Goal: Check status: Check status

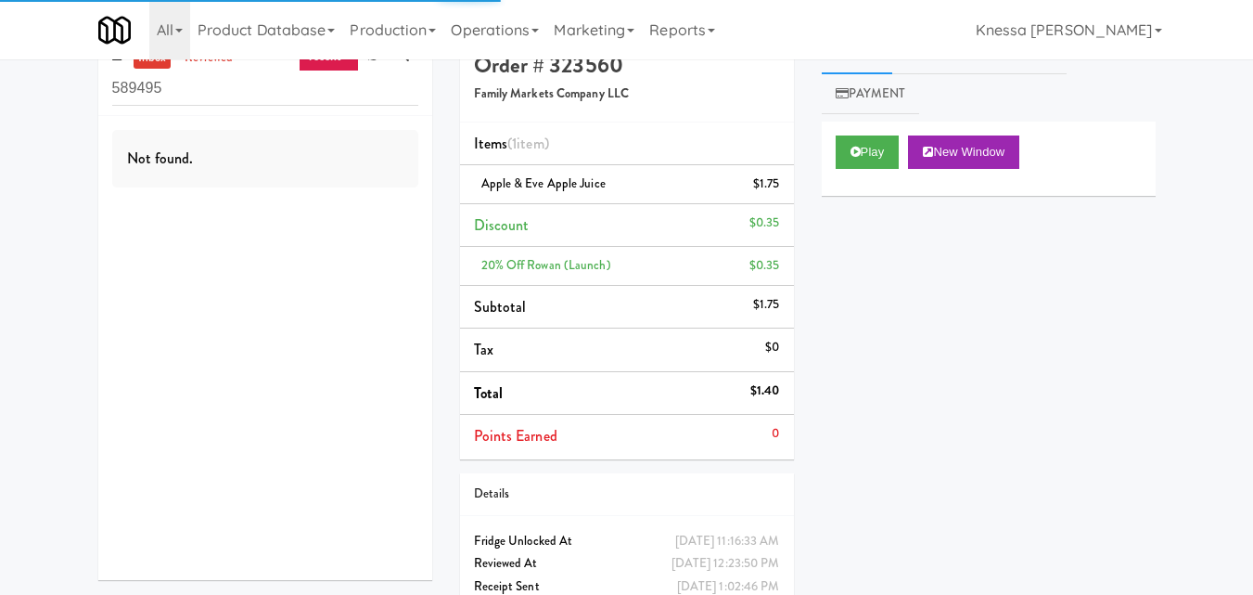
scroll to position [88, 0]
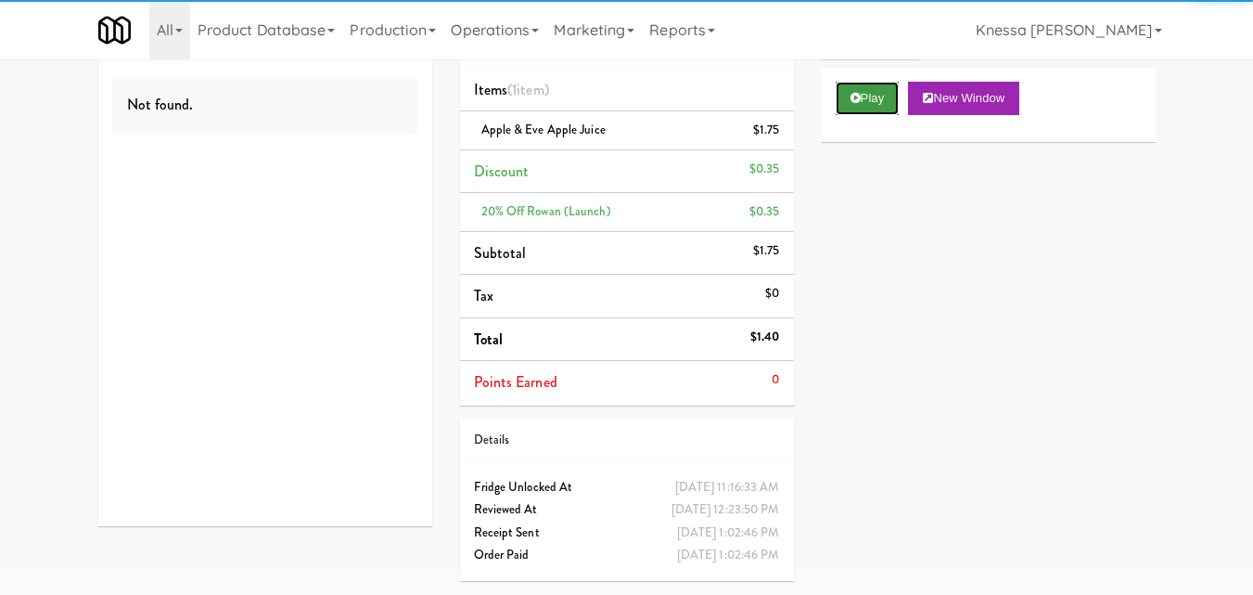
click at [879, 105] on button "Play" at bounding box center [868, 98] width 64 height 33
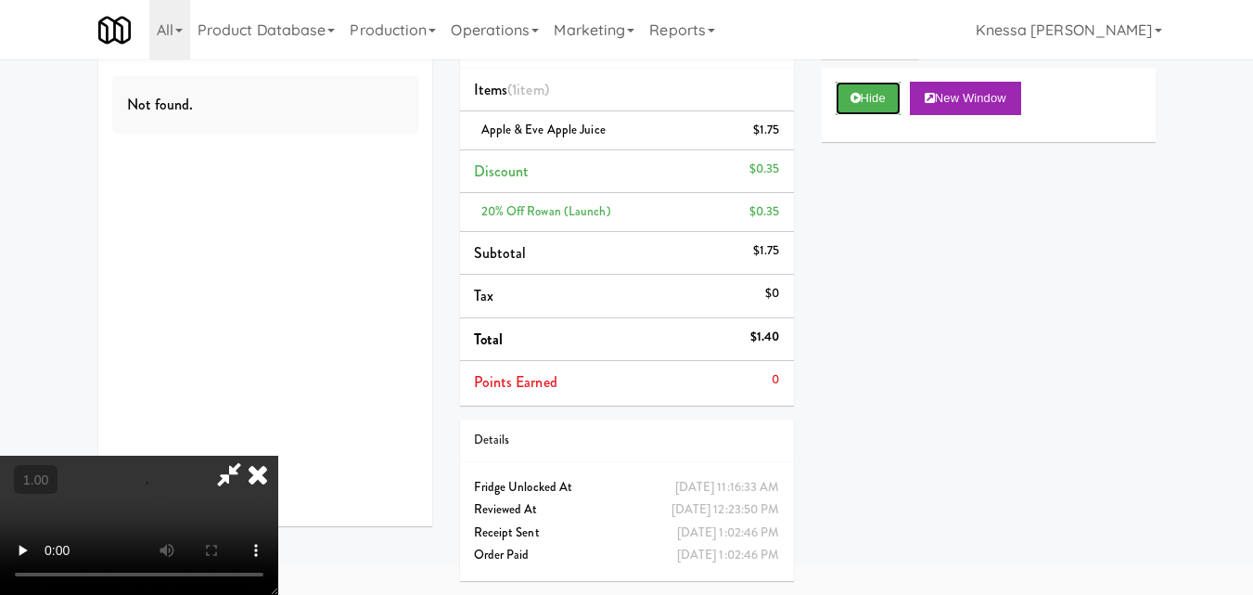
scroll to position [0, 0]
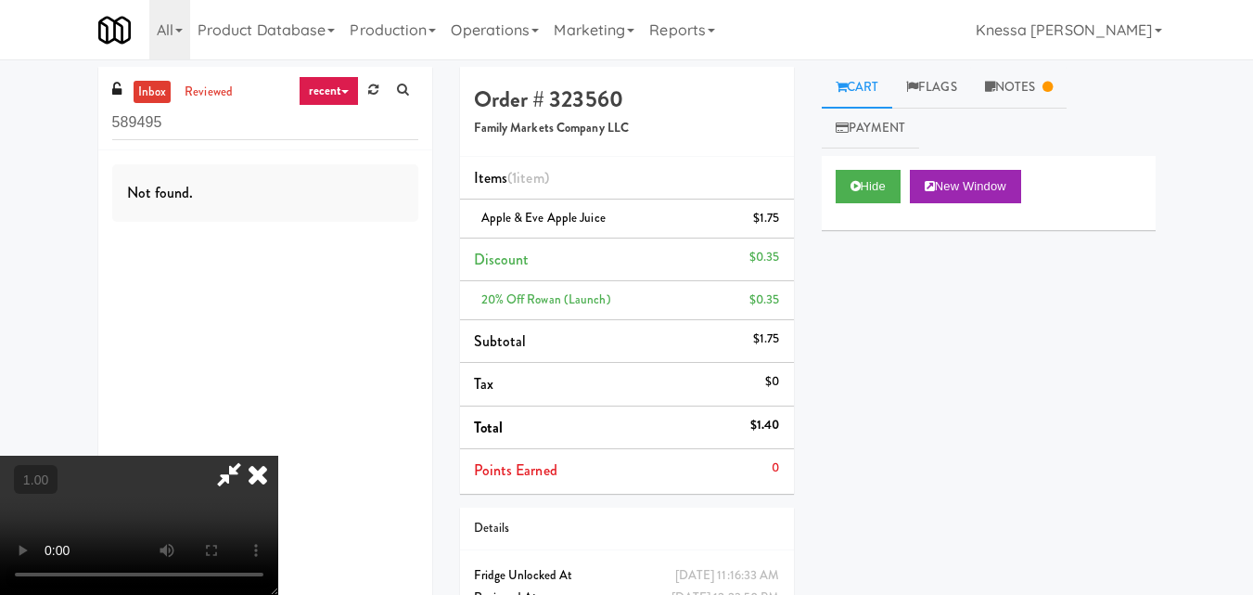
click at [255, 472] on icon at bounding box center [258, 474] width 41 height 37
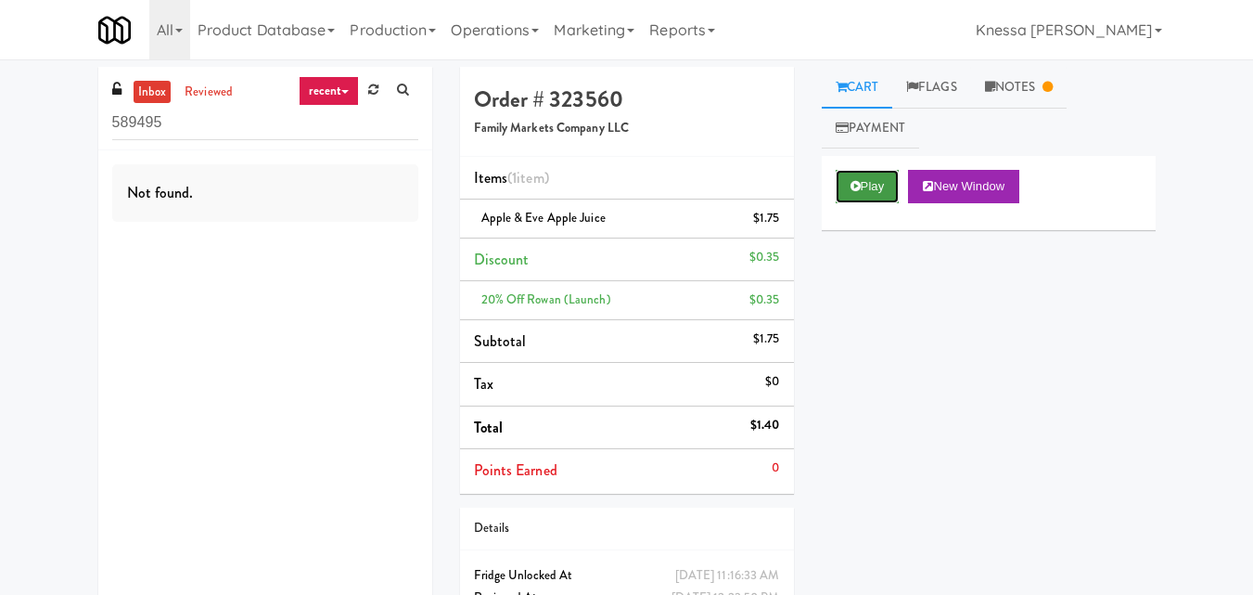
click at [875, 174] on button "Play" at bounding box center [868, 186] width 64 height 33
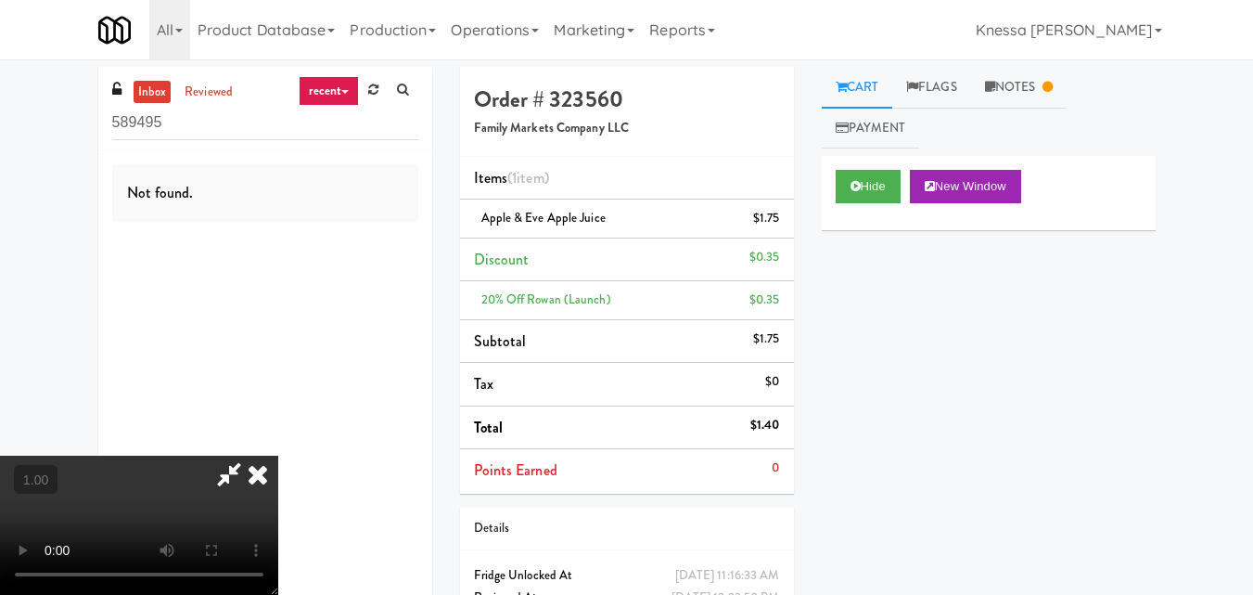
click at [262, 482] on icon at bounding box center [258, 474] width 41 height 37
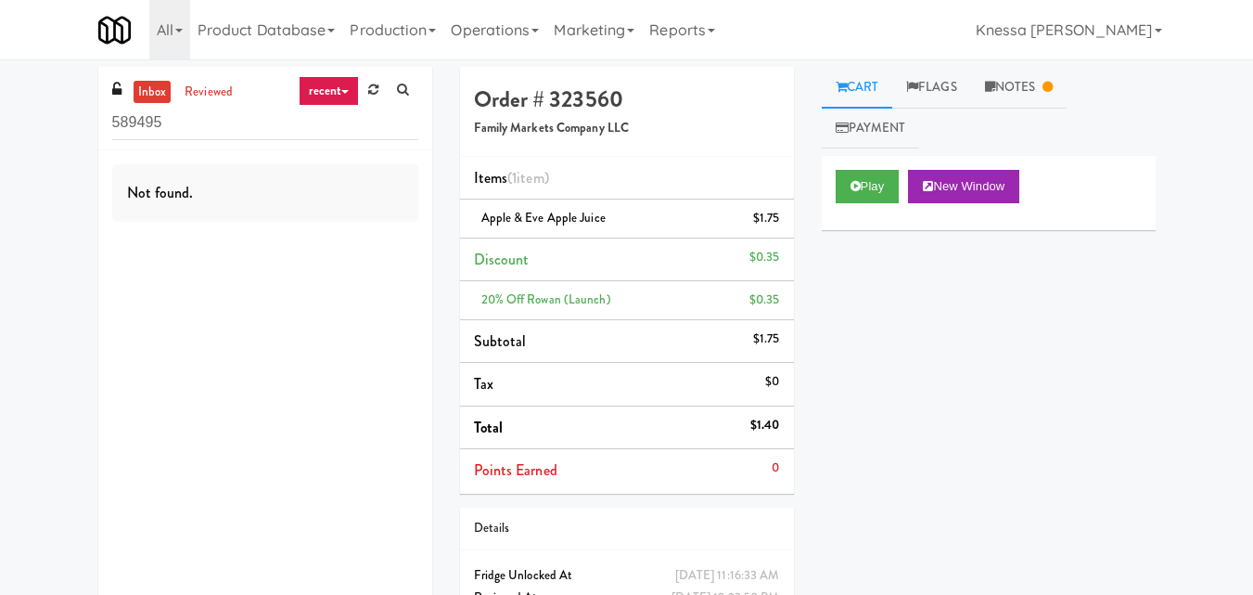
drag, startPoint x: 1227, startPoint y: 0, endPoint x: 852, endPoint y: 280, distance: 468.0
click at [828, 323] on div "Play New Window Primary Flag Clear Flag if unable to determine what was taken o…" at bounding box center [989, 504] width 334 height 696
click at [875, 179] on button "Play" at bounding box center [868, 186] width 64 height 33
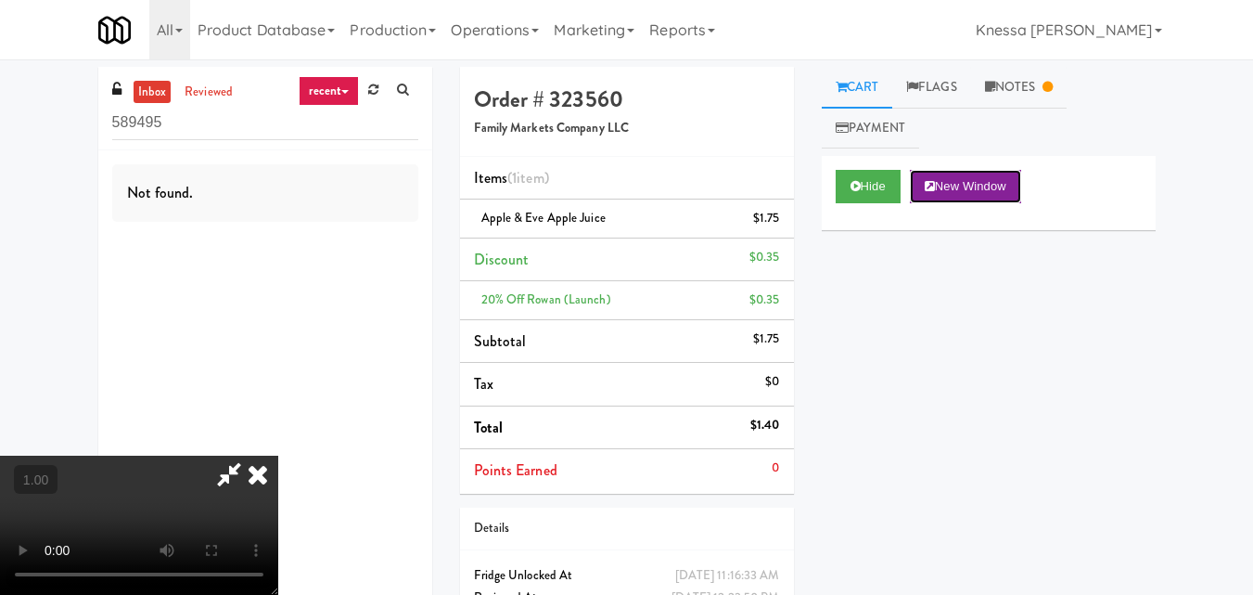
click at [965, 192] on button "New Window" at bounding box center [965, 186] width 111 height 33
click at [0, 261] on div "inbox reviewed recent all unclear take inventory issue suspicious failed recent…" at bounding box center [626, 375] width 1253 height 616
click at [212, 93] on link "reviewed" at bounding box center [209, 92] width 58 height 23
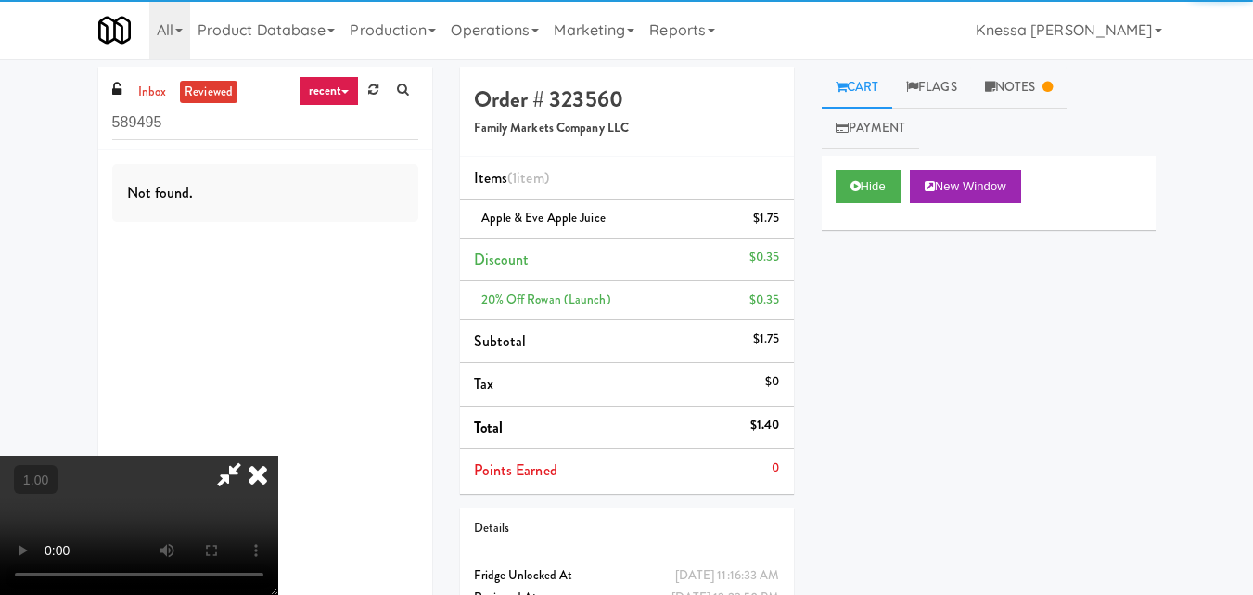
click at [259, 476] on icon at bounding box center [258, 474] width 41 height 37
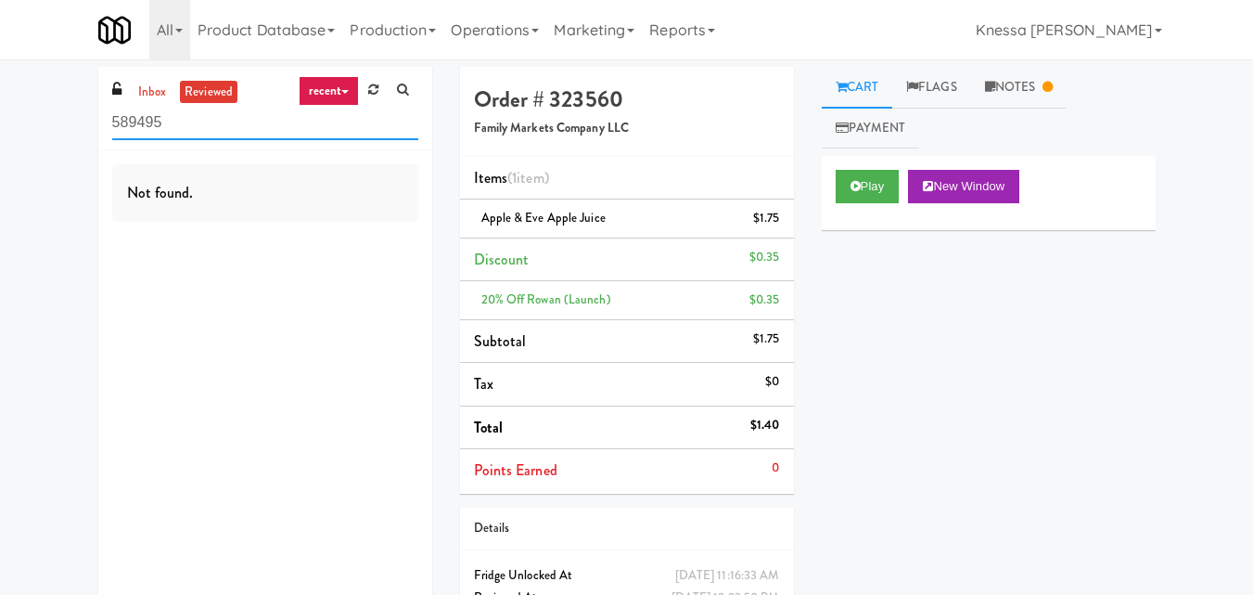
click at [219, 116] on input "589495" at bounding box center [265, 123] width 306 height 34
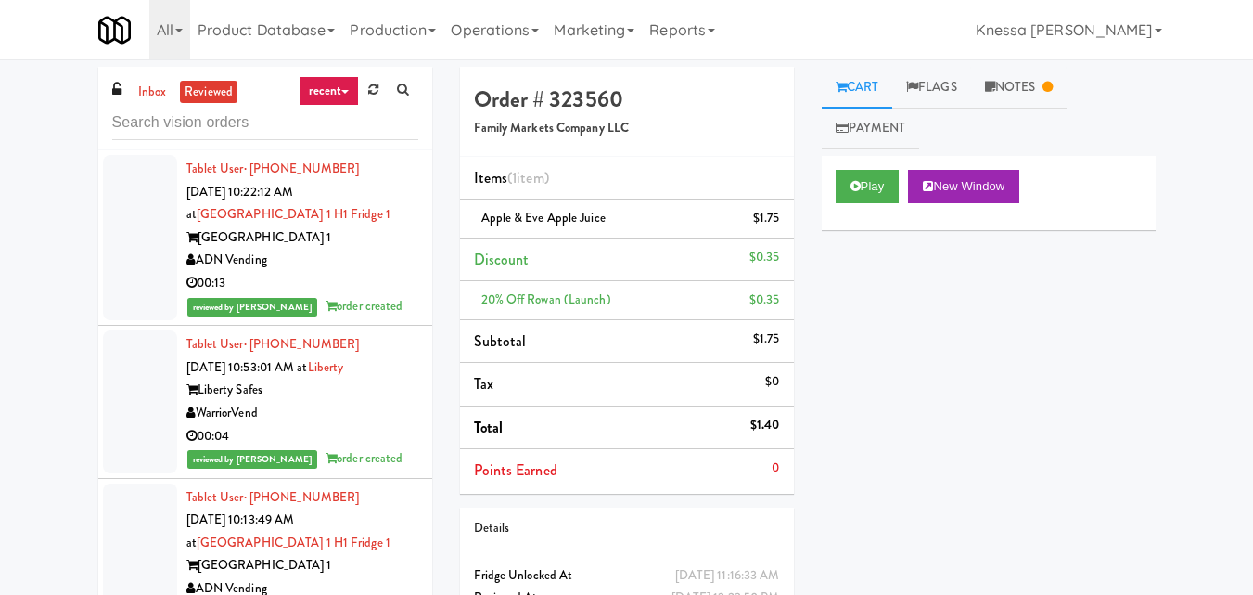
click at [344, 250] on div "ADN Vending" at bounding box center [302, 260] width 232 height 23
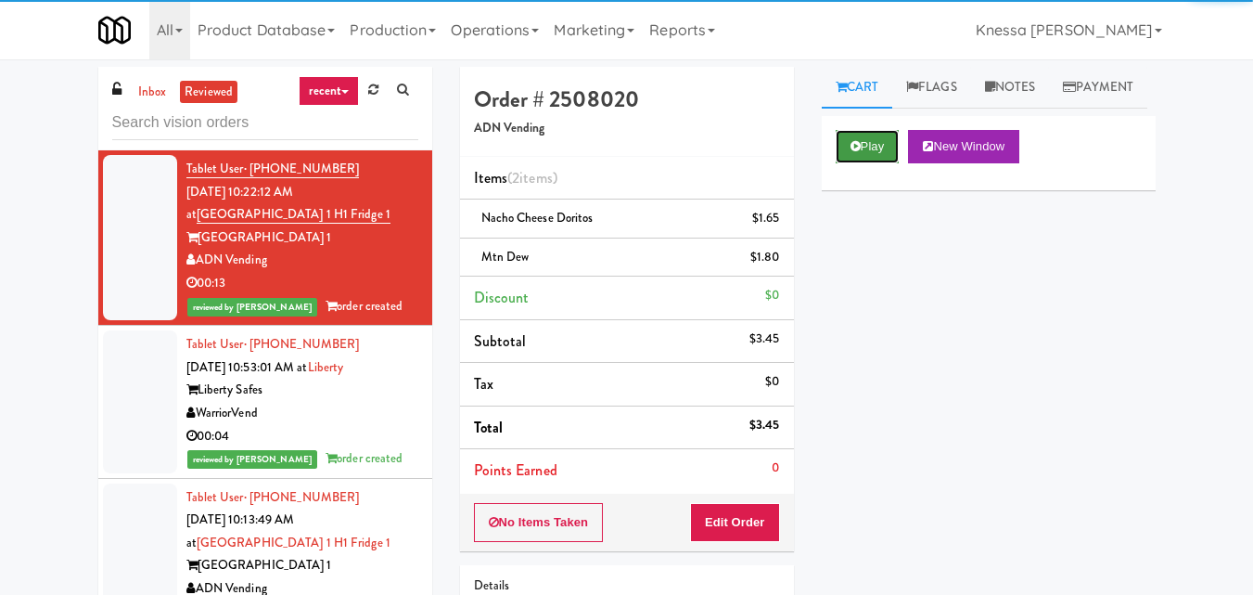
click at [868, 163] on button "Play" at bounding box center [868, 146] width 64 height 33
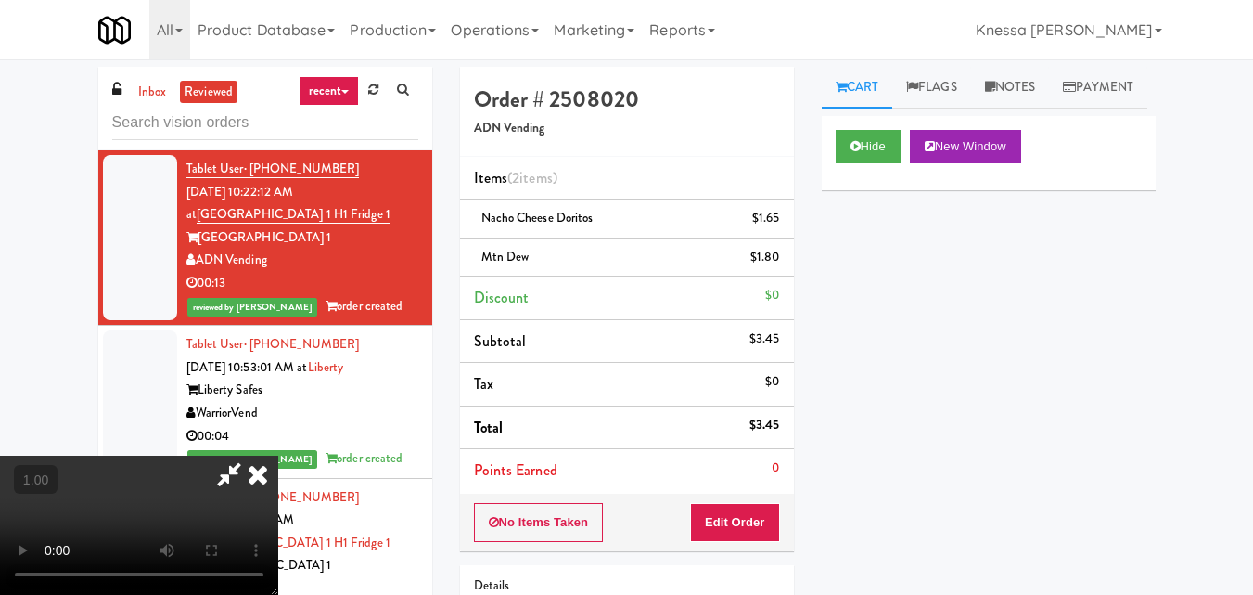
click at [268, 468] on icon at bounding box center [258, 474] width 41 height 37
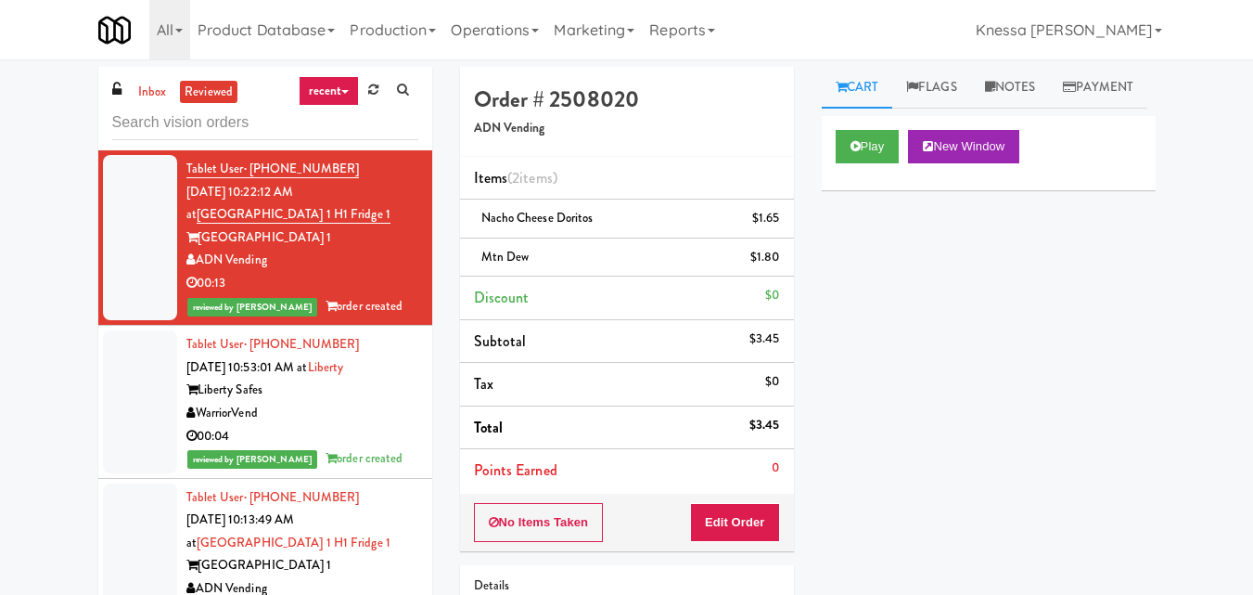
click at [375, 406] on div "WarriorVend" at bounding box center [302, 413] width 232 height 23
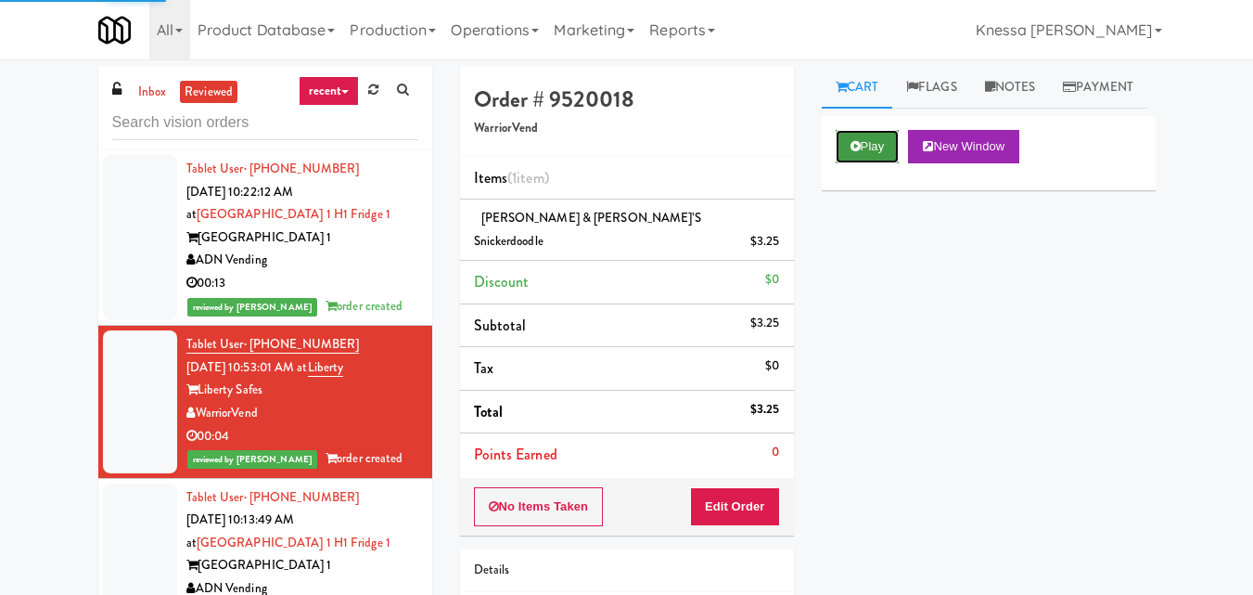
click at [840, 163] on button "Play" at bounding box center [868, 146] width 64 height 33
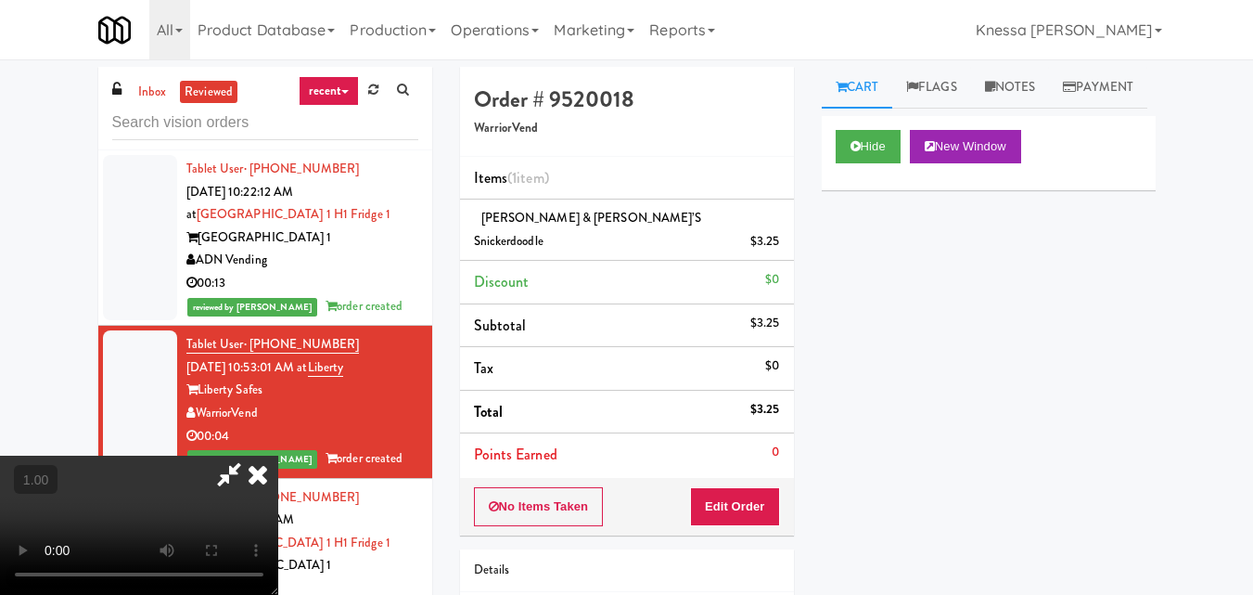
click at [263, 475] on icon at bounding box center [258, 474] width 41 height 37
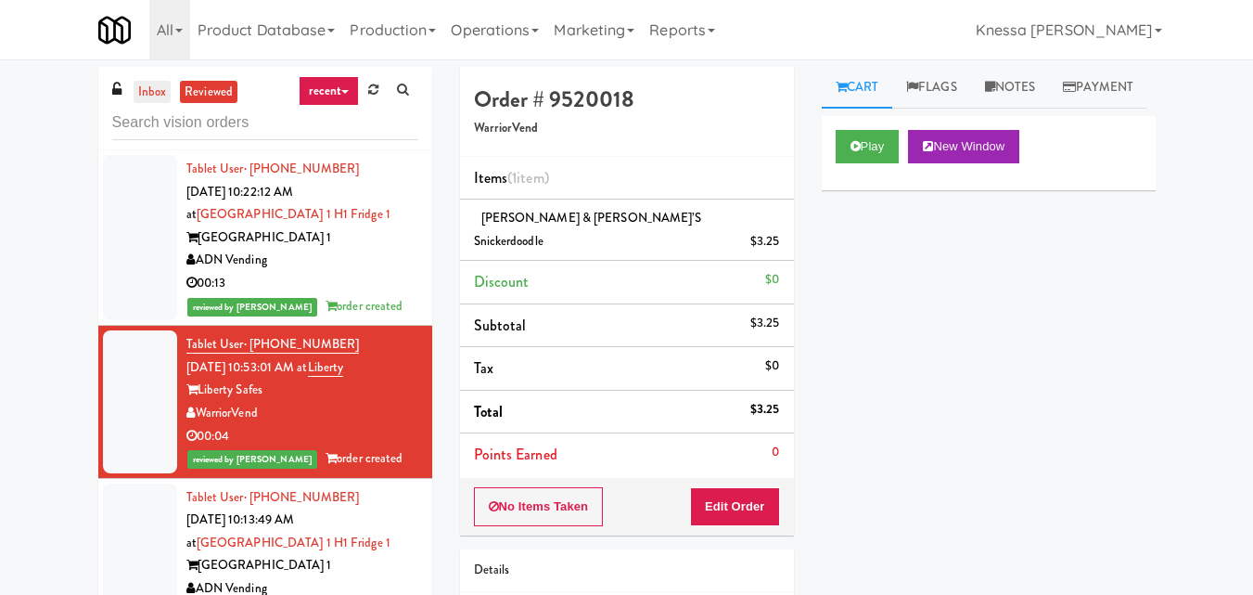
click at [167, 90] on link "inbox" at bounding box center [153, 92] width 38 height 23
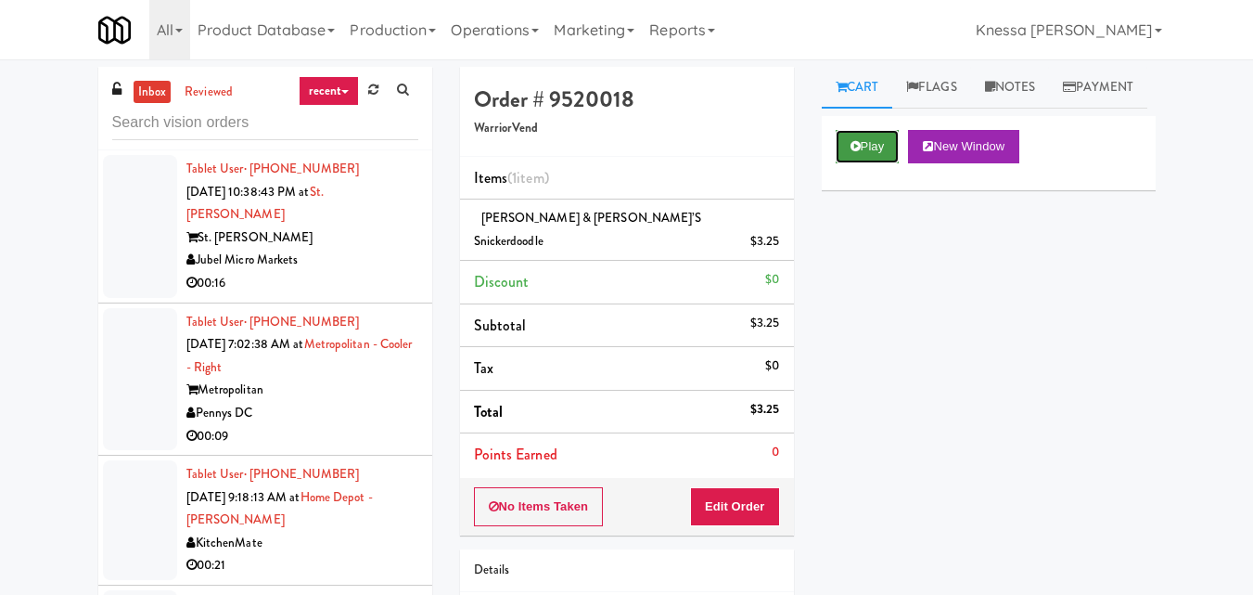
click at [882, 163] on button "Play" at bounding box center [868, 146] width 64 height 33
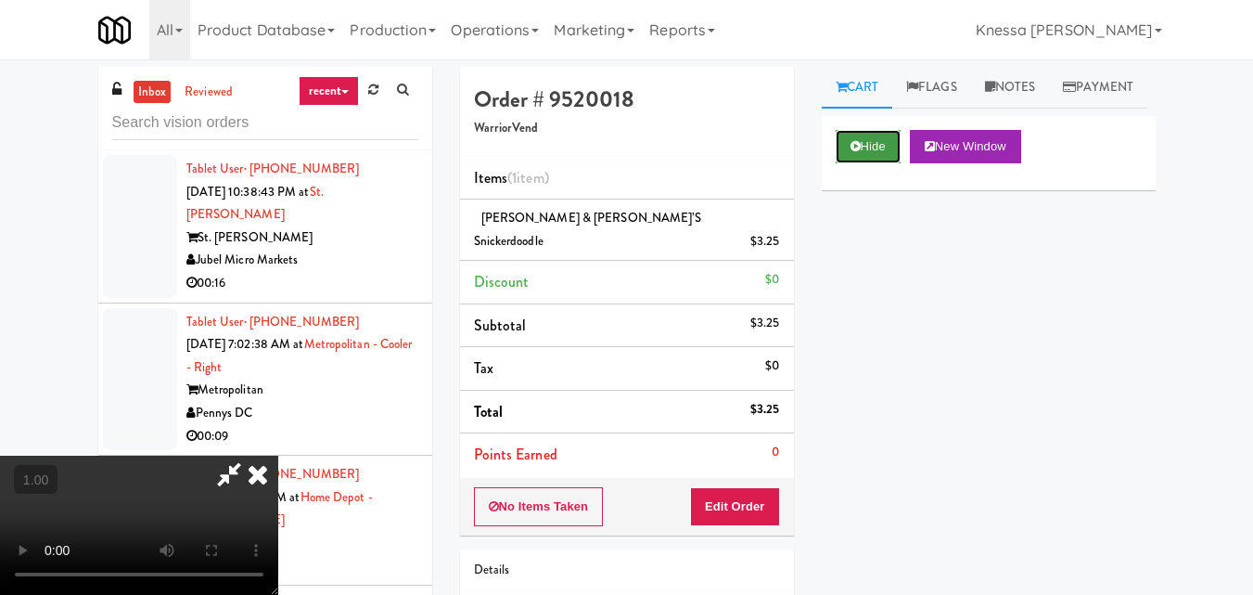
click at [875, 163] on button "Hide" at bounding box center [868, 146] width 65 height 33
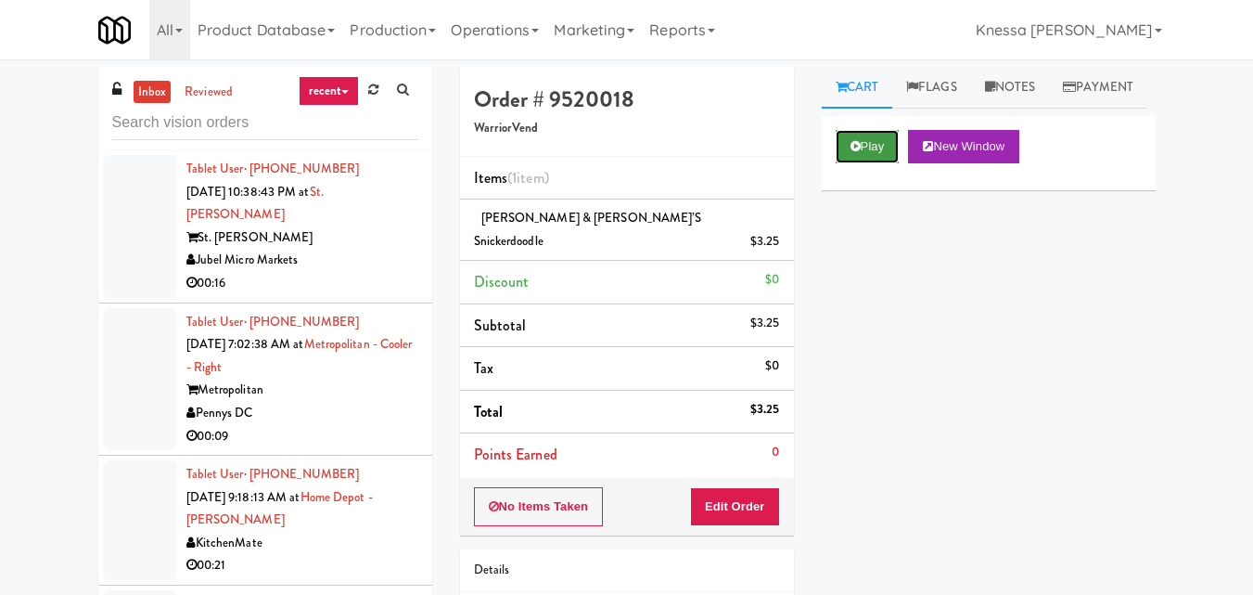
click at [875, 163] on button "Play" at bounding box center [868, 146] width 64 height 33
